Goal: Register for event/course

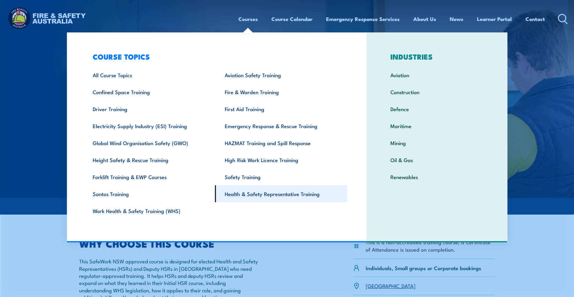
click at [261, 193] on link "Health & Safety Representative Training" at bounding box center [281, 193] width 132 height 17
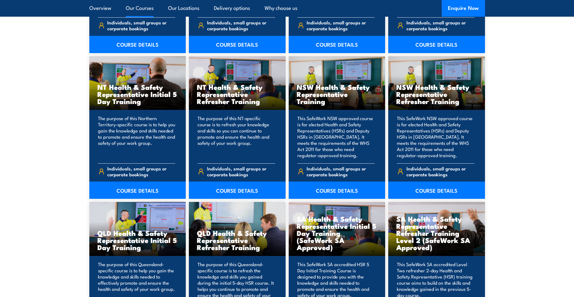
scroll to position [618, 0]
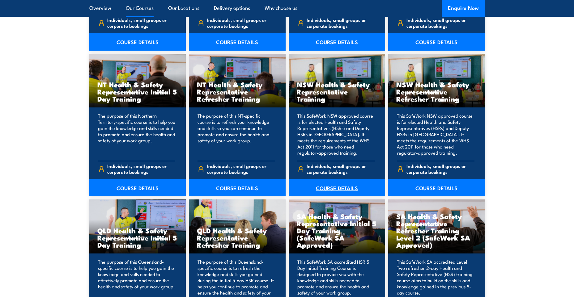
click at [320, 187] on link "COURSE DETAILS" at bounding box center [337, 187] width 97 height 17
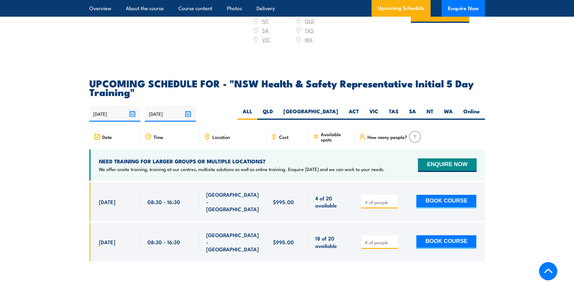
scroll to position [1081, 0]
